Goal: Navigation & Orientation: Find specific page/section

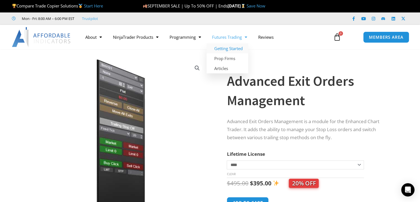
click at [234, 46] on link "Getting Started" at bounding box center [228, 48] width 42 height 10
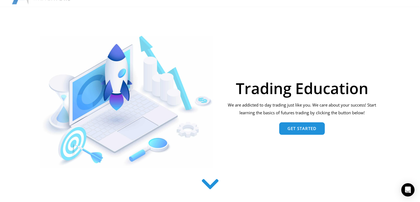
scroll to position [55, 0]
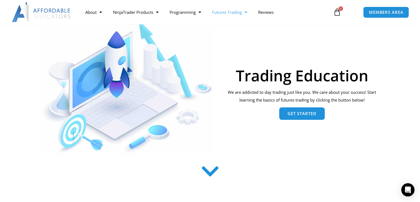
click at [289, 115] on span "Get Started" at bounding box center [302, 113] width 29 height 4
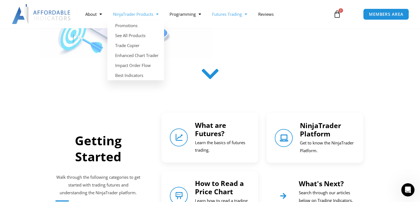
scroll to position [152, 0]
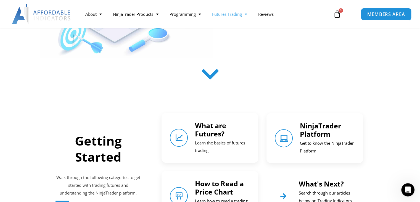
drag, startPoint x: 331, startPoint y: 45, endPoint x: 368, endPoint y: 18, distance: 45.9
click at [369, 16] on span "MEMBERS AREA" at bounding box center [386, 14] width 38 height 5
